Goal: Task Accomplishment & Management: Manage account settings

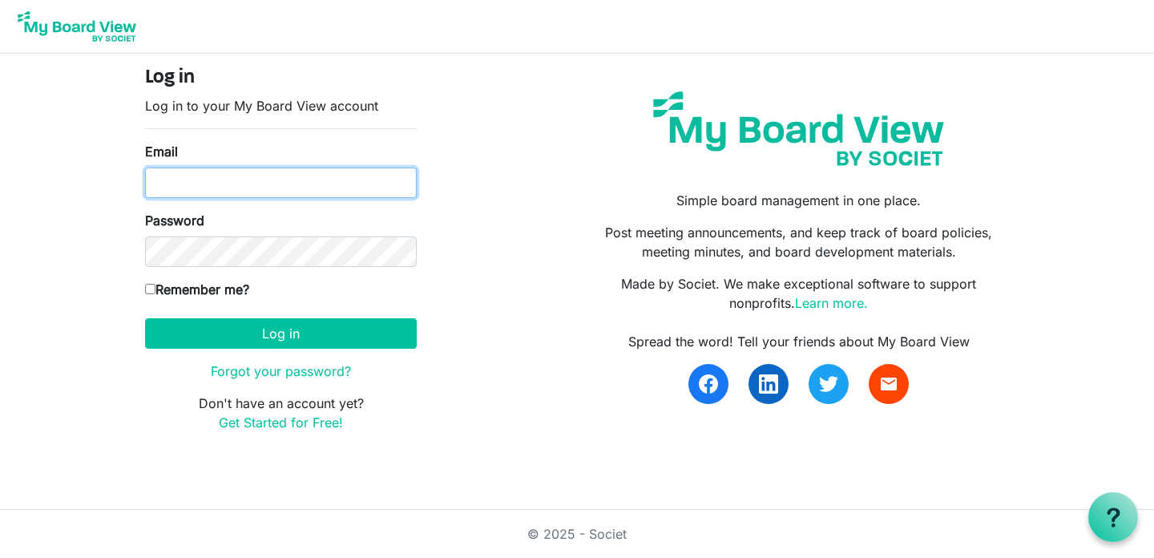
type input "sherriott@miu.edu"
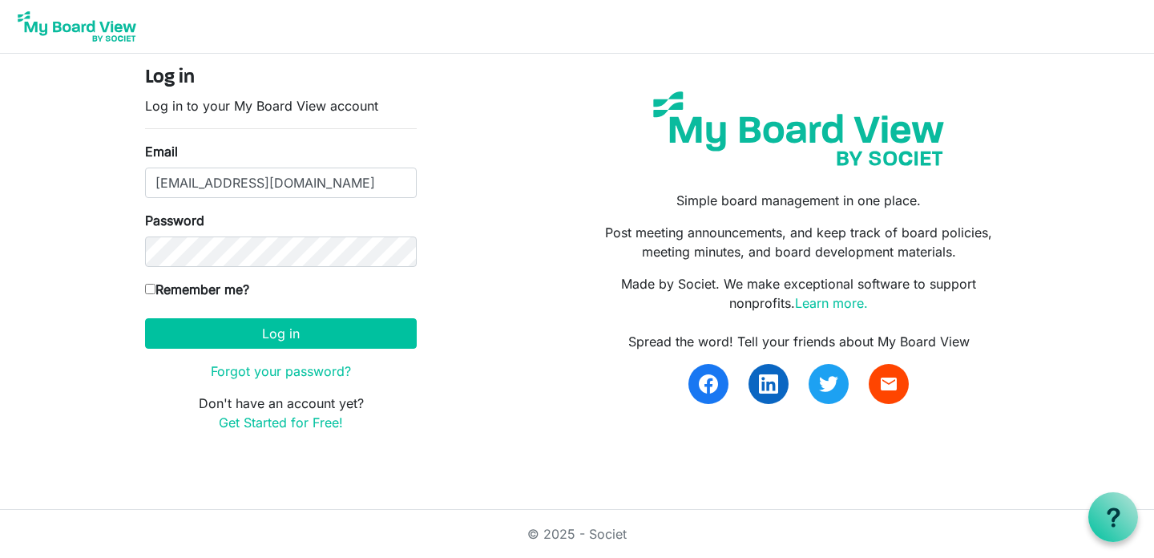
click at [150, 289] on input "Remember me?" at bounding box center [150, 289] width 10 height 10
checkbox input "true"
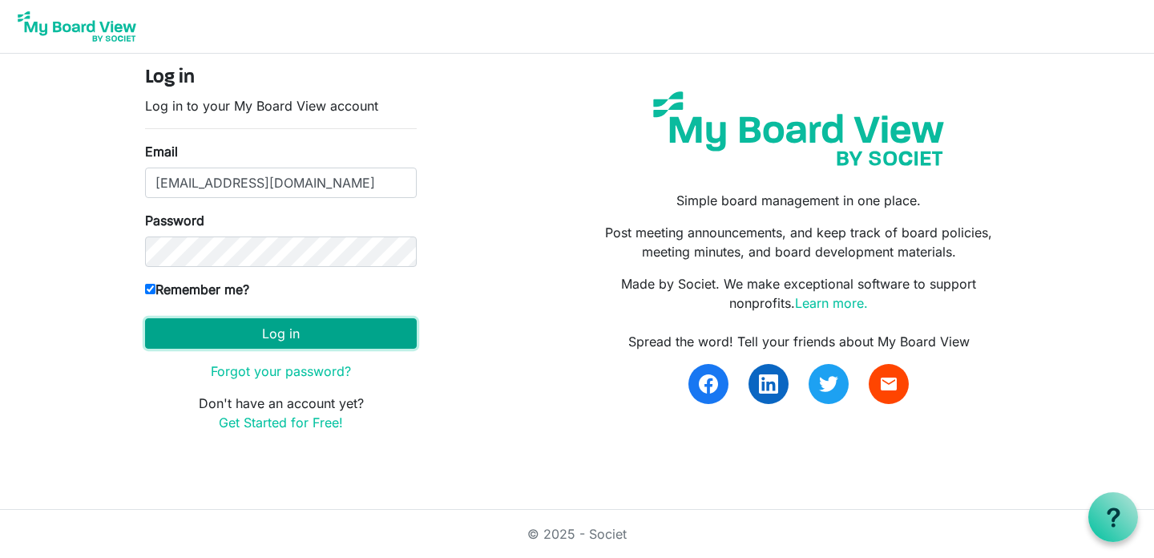
click at [256, 333] on button "Log in" at bounding box center [281, 333] width 272 height 30
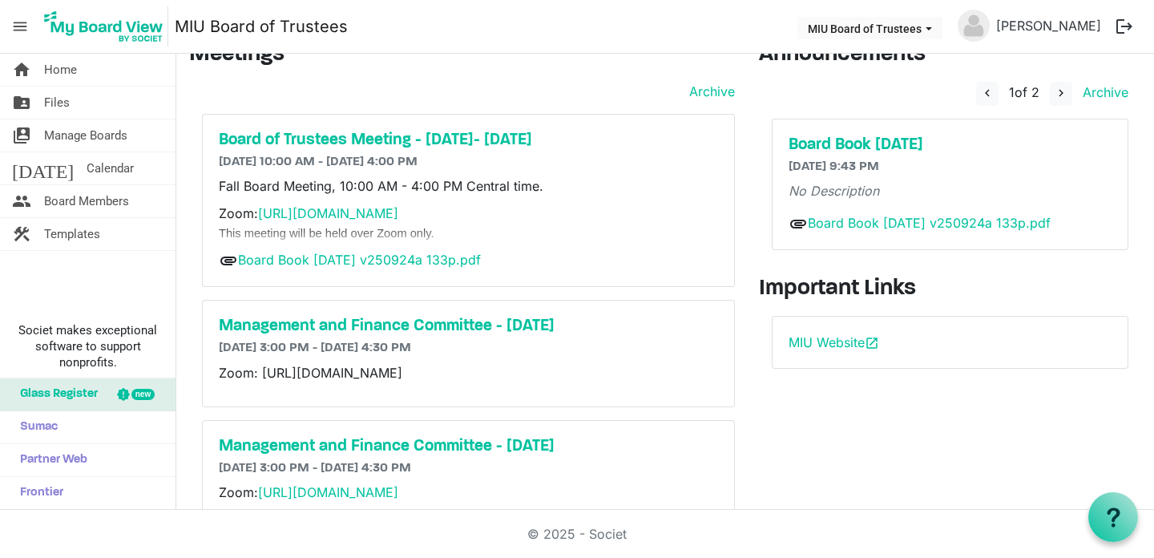
scroll to position [24, 0]
